Goal: Task Accomplishment & Management: Manage account settings

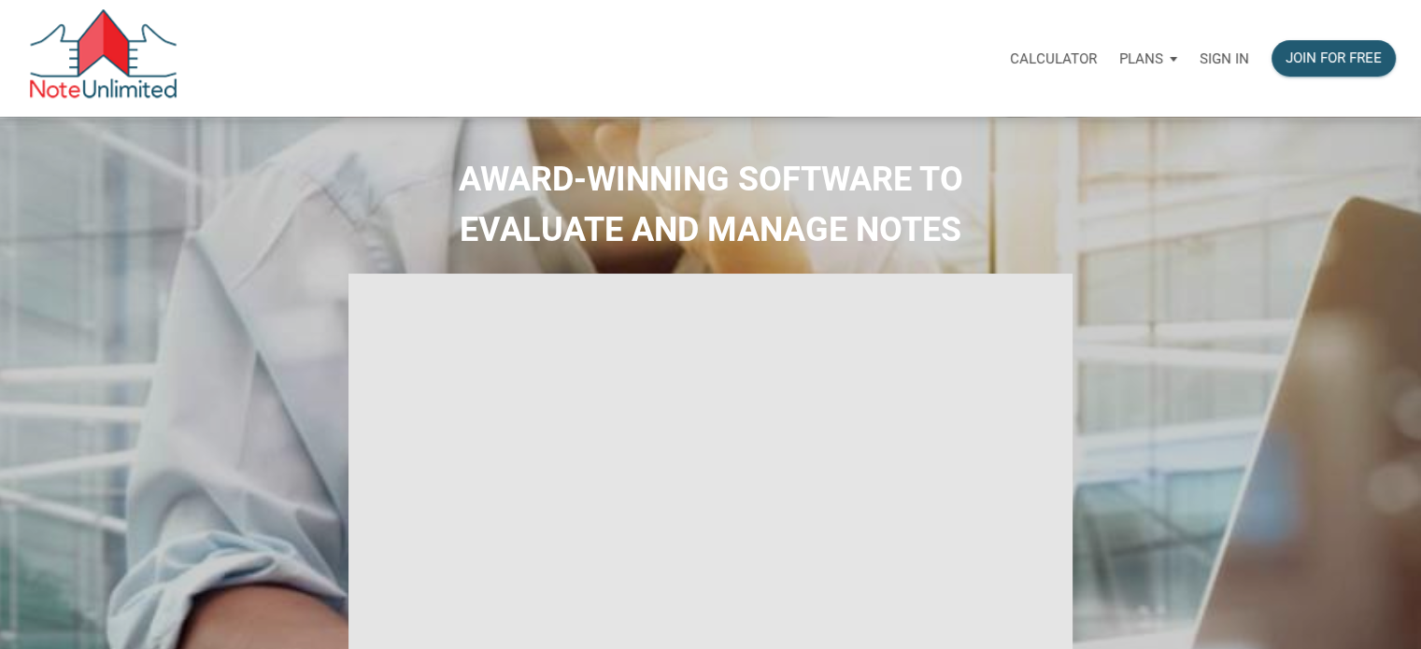
click at [1224, 56] on p "Sign in" at bounding box center [1224, 58] width 50 height 17
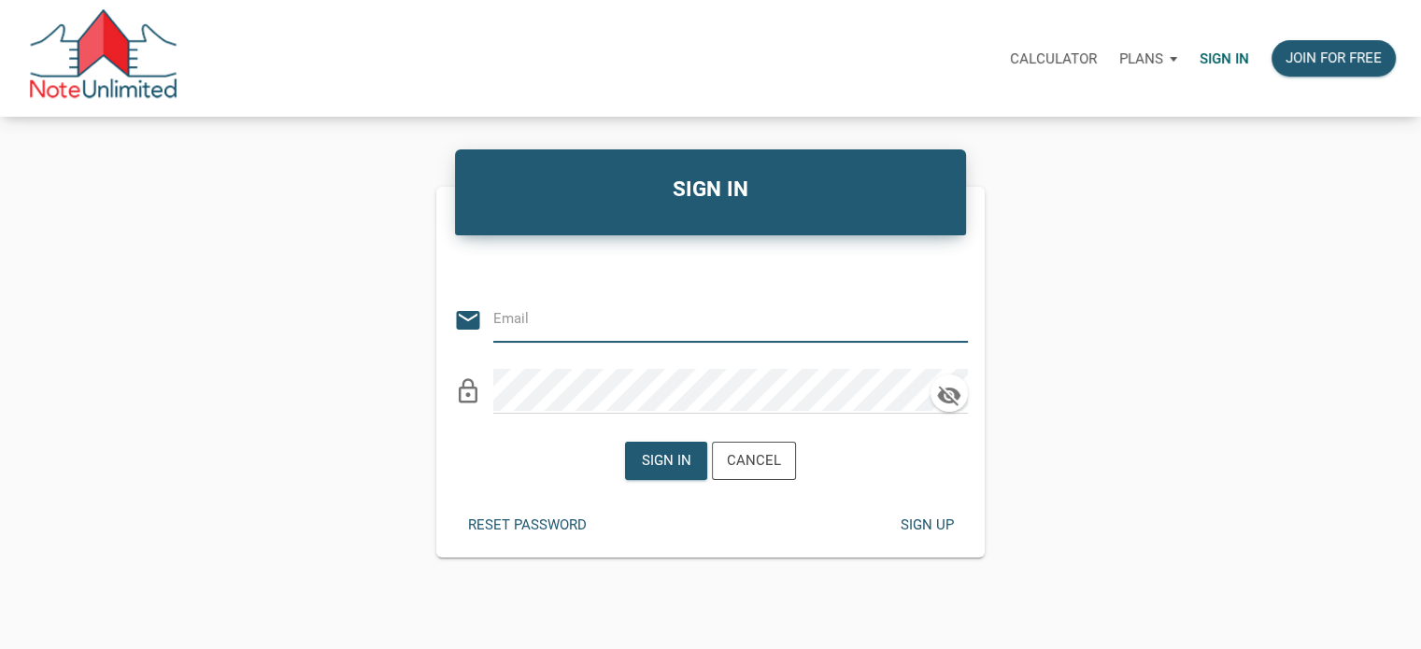
type input "[PERSON_NAME][EMAIL_ADDRESS][DOMAIN_NAME]"
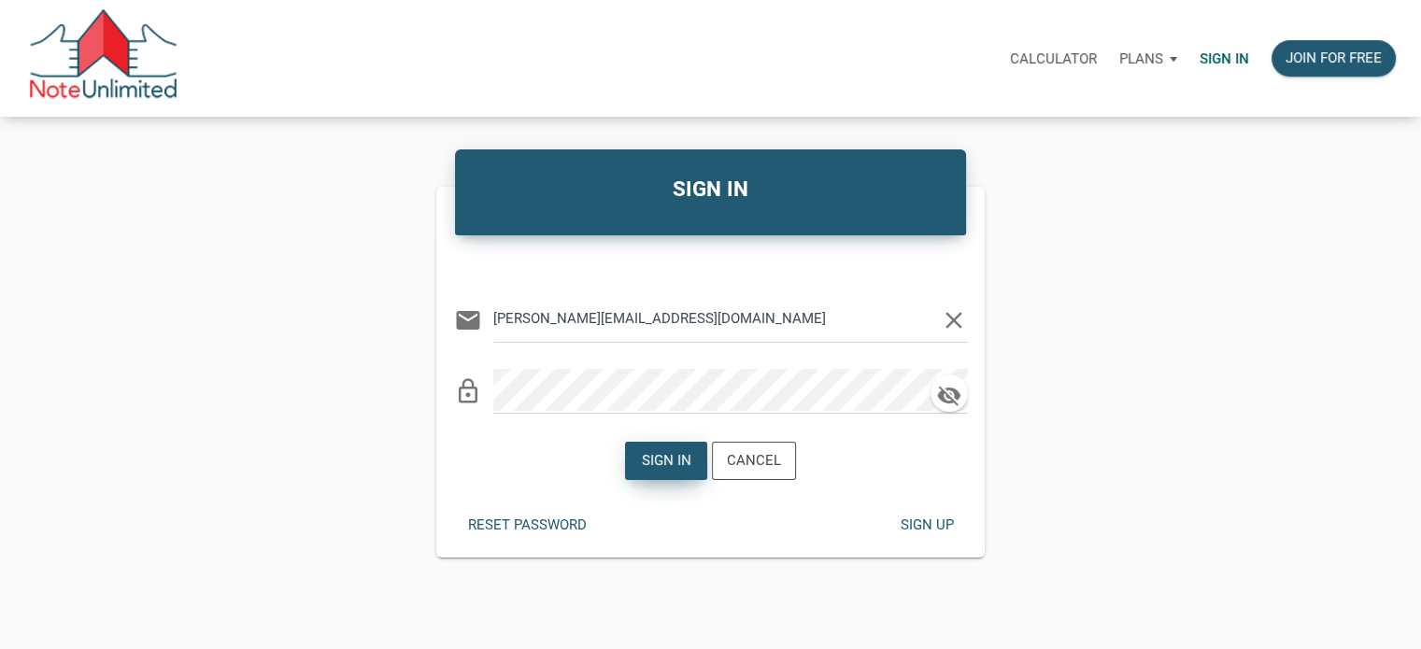
click at [668, 460] on div "Sign in" at bounding box center [667, 460] width 50 height 21
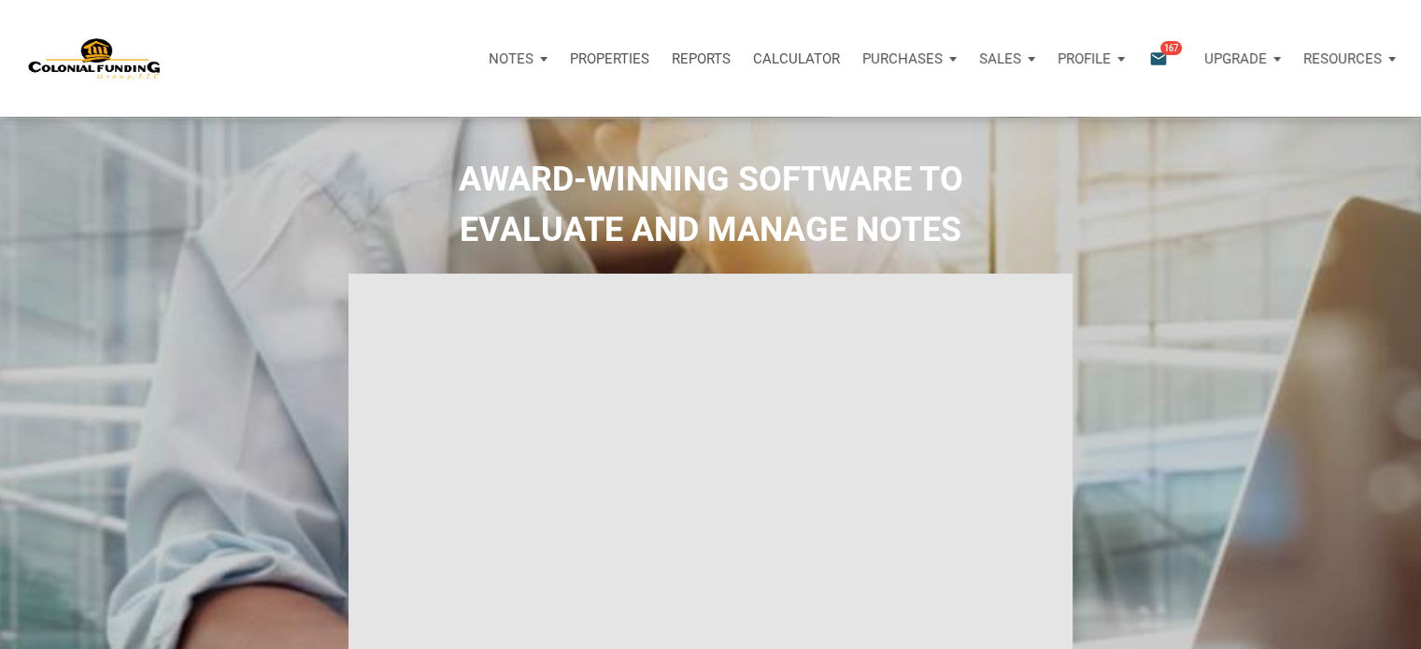
type input "Introduction to new features"
select select
click at [1158, 51] on icon "email" at bounding box center [1158, 58] width 22 height 21
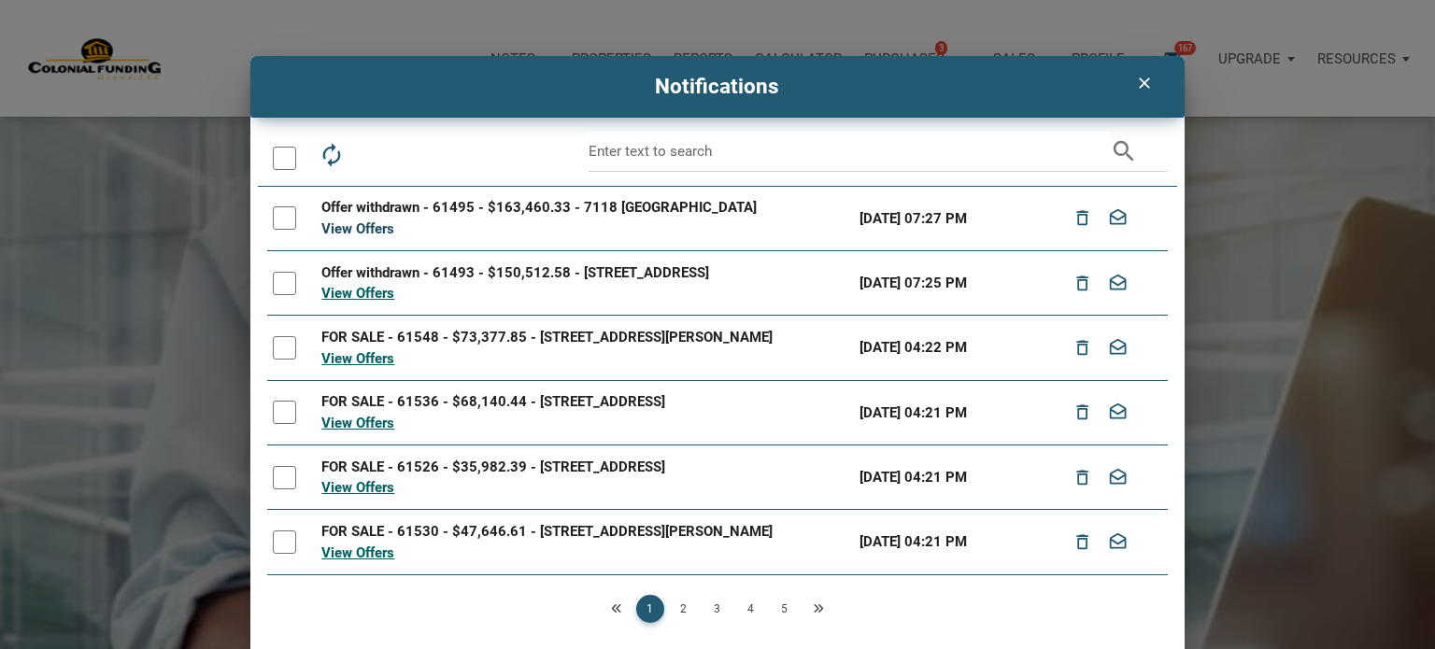
click at [373, 221] on link "View Offers" at bounding box center [357, 228] width 73 height 17
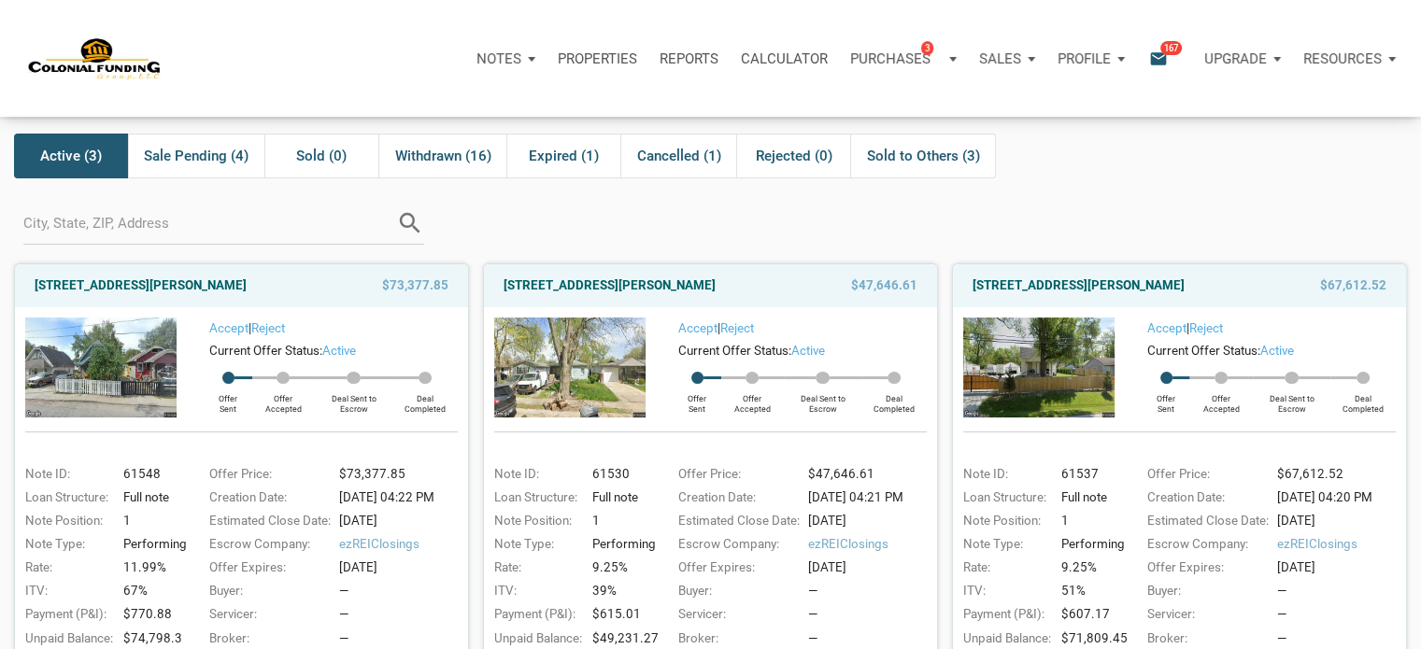
scroll to position [56, 0]
